Goal: Task Accomplishment & Management: Use online tool/utility

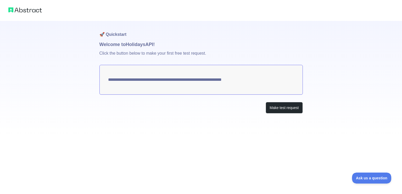
click at [182, 86] on textarea "**********" at bounding box center [202, 80] width 204 height 30
click at [293, 108] on button "Make test request" at bounding box center [284, 108] width 37 height 12
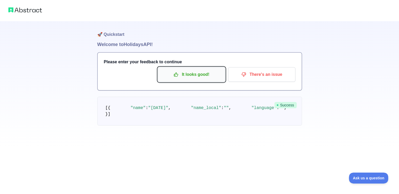
click at [201, 76] on p "It looks good!" at bounding box center [191, 74] width 59 height 9
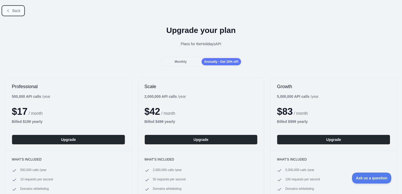
click at [12, 8] on button "Back" at bounding box center [13, 10] width 21 height 9
